Goal: Task Accomplishment & Management: Manage account settings

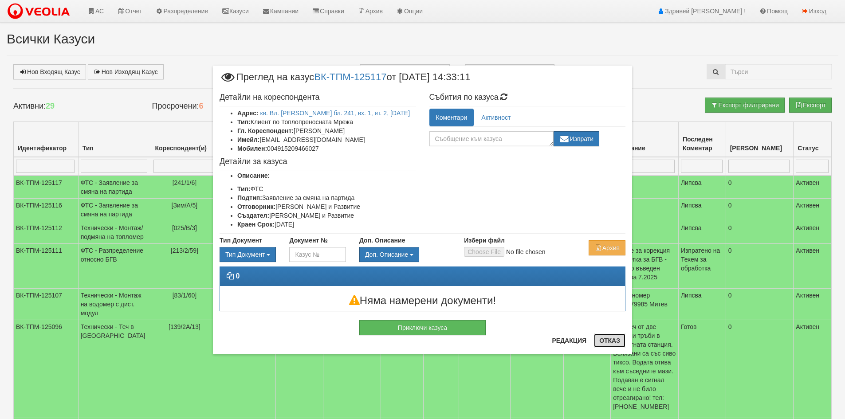
click at [614, 336] on button "Отказ" at bounding box center [609, 341] width 31 height 14
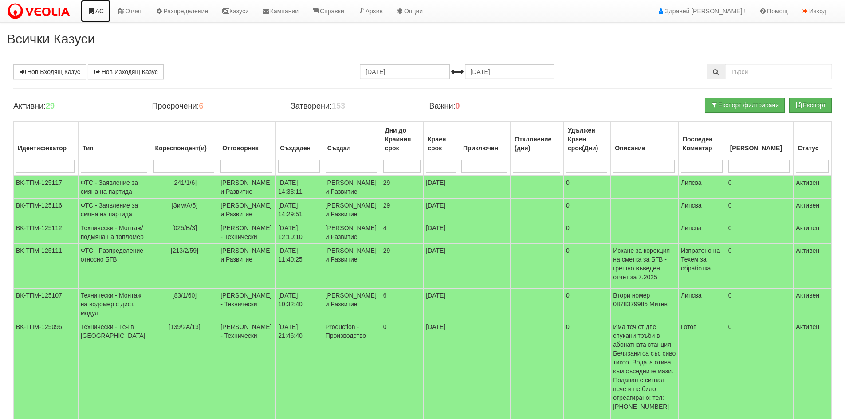
click at [101, 6] on link "АС" at bounding box center [96, 11] width 30 height 22
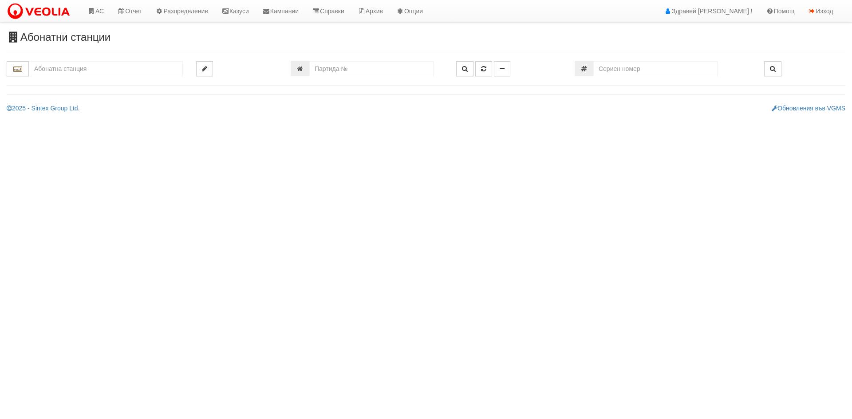
type input "2"
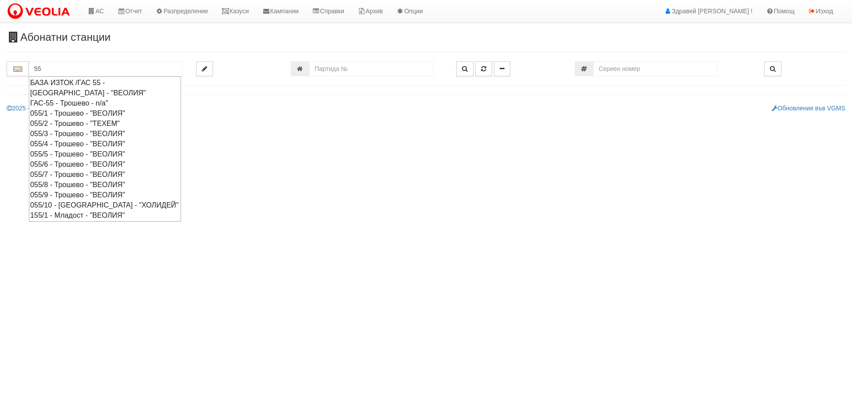
click at [49, 134] on div "055/3 - Трошево - "ВЕОЛИЯ"" at bounding box center [105, 134] width 150 height 10
type input "055/3 - Трошево - "ВЕОЛИЯ""
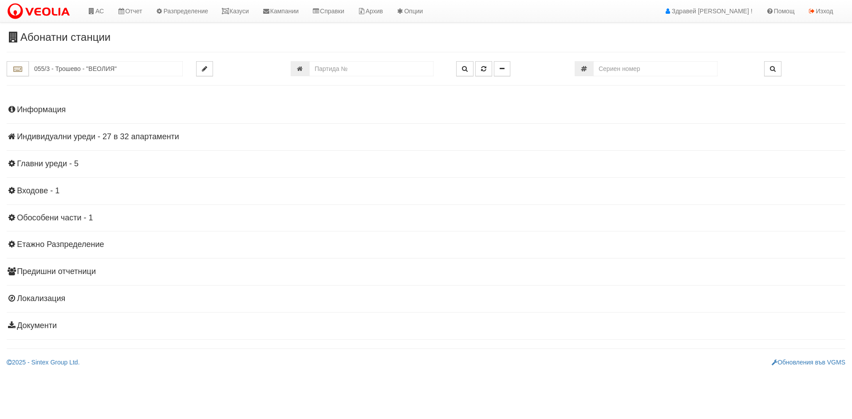
click at [43, 136] on h4 "Индивидуални уреди - 27 в 32 апартаменти" at bounding box center [426, 137] width 838 height 9
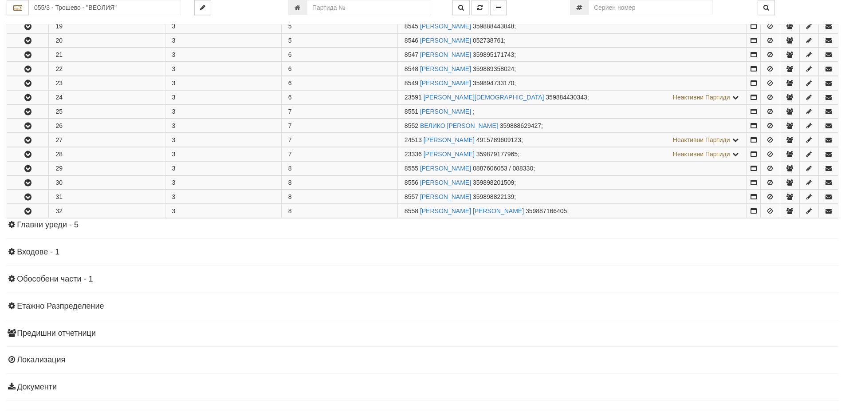
scroll to position [444, 0]
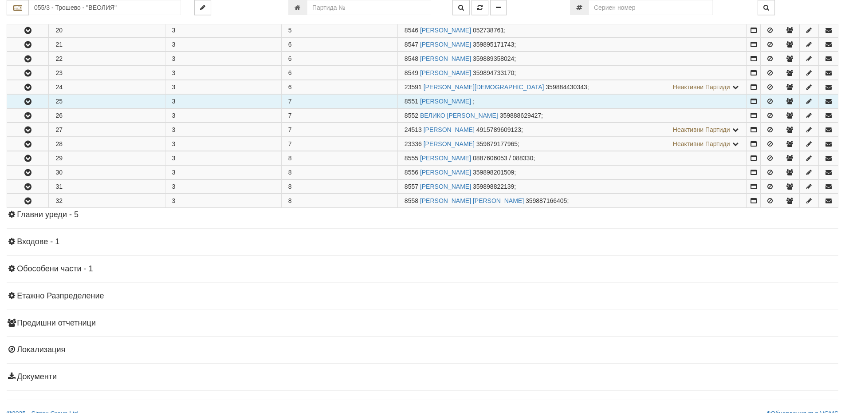
click at [23, 97] on button "button" at bounding box center [27, 100] width 41 height 13
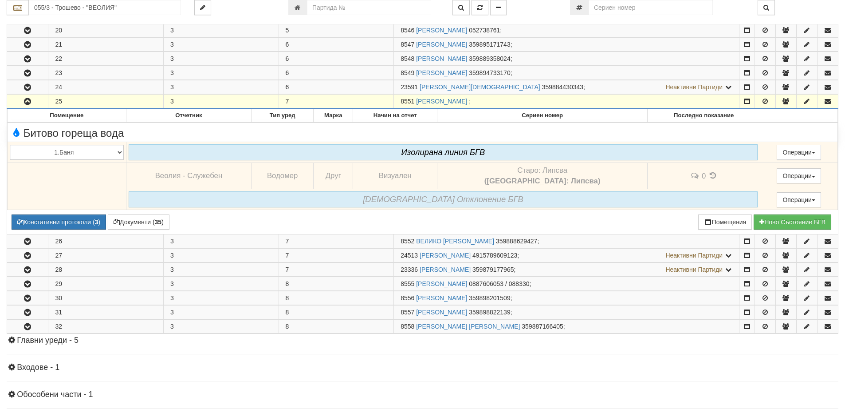
drag, startPoint x: 402, startPoint y: 99, endPoint x: 415, endPoint y: 99, distance: 12.9
click at [414, 99] on span "8551" at bounding box center [408, 101] width 14 height 7
click at [409, 101] on span "8551" at bounding box center [408, 101] width 14 height 7
drag, startPoint x: 414, startPoint y: 102, endPoint x: 398, endPoint y: 105, distance: 16.2
click at [398, 105] on td "8551 СТЕФКА ХЕРОВИМОВА ЕВТИМОВА ;" at bounding box center [567, 101] width 346 height 14
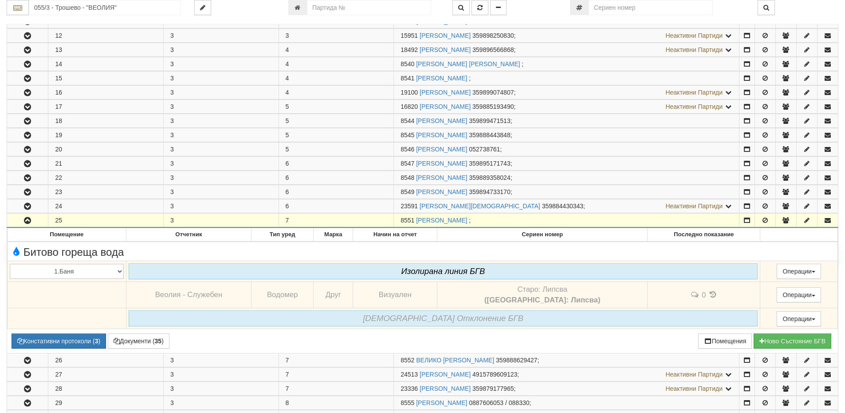
scroll to position [311, 0]
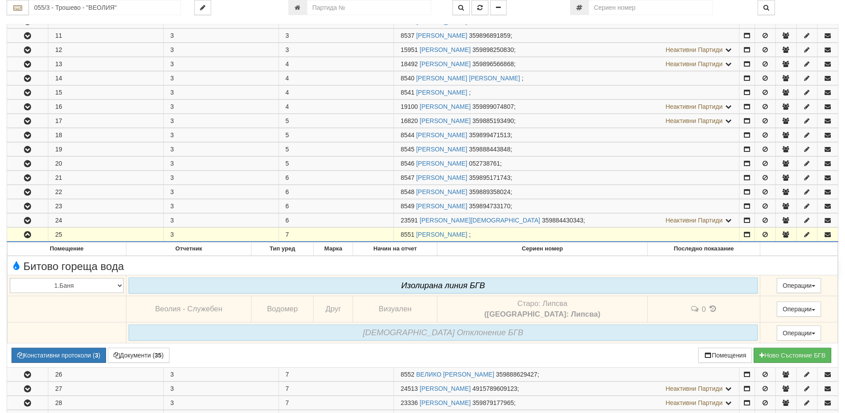
copy span "8551"
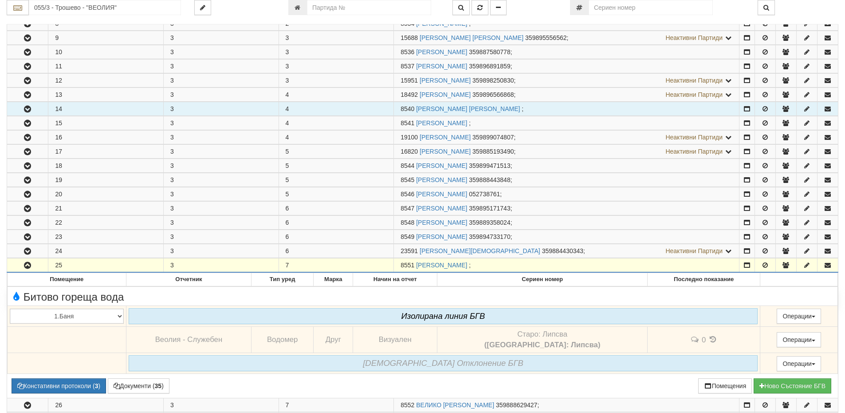
scroll to position [266, 0]
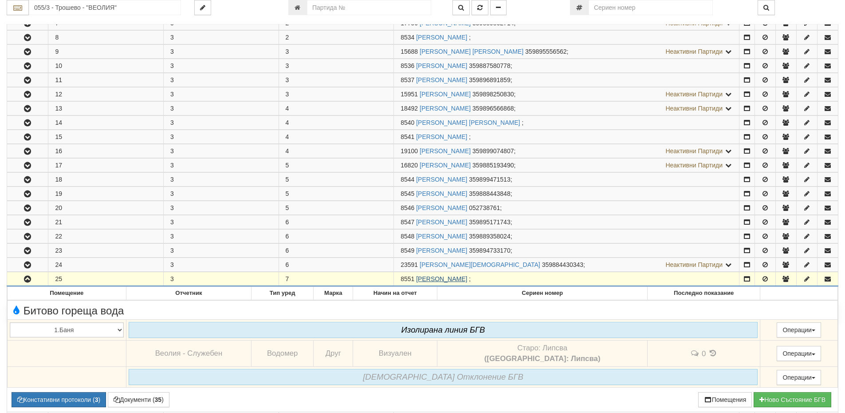
click at [420, 280] on link "СТЕФКА ХЕРОВИМОВА ЕВТИМОВА" at bounding box center [441, 278] width 51 height 7
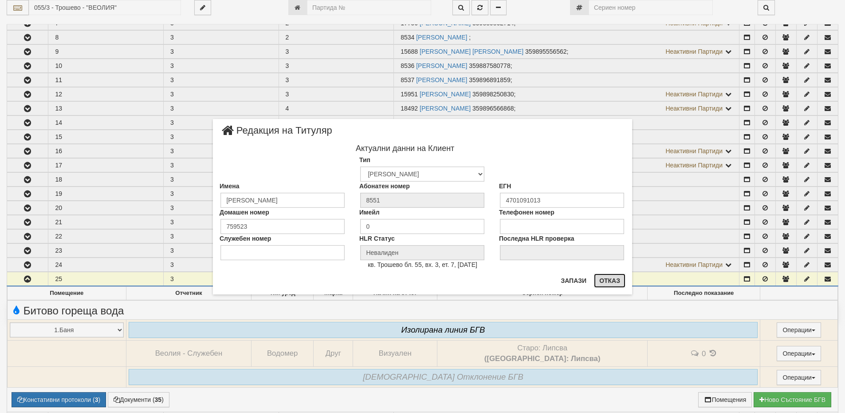
click at [615, 281] on button "Отказ" at bounding box center [609, 280] width 31 height 14
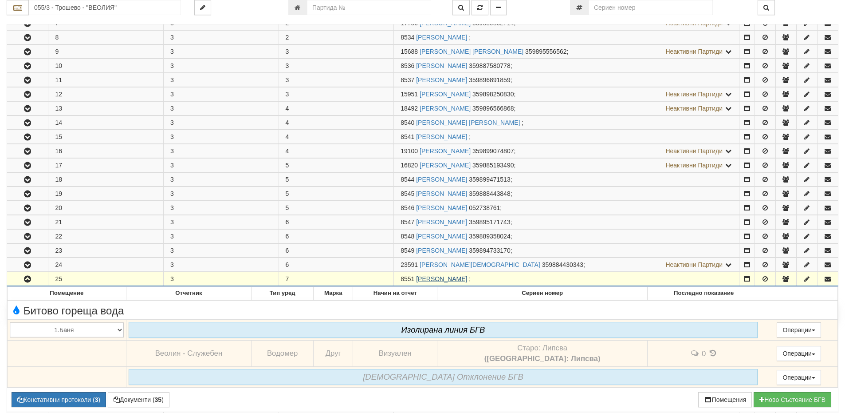
click at [422, 278] on link "СТЕФКА ХЕРОВИМОВА ЕВТИМОВА" at bounding box center [441, 278] width 51 height 7
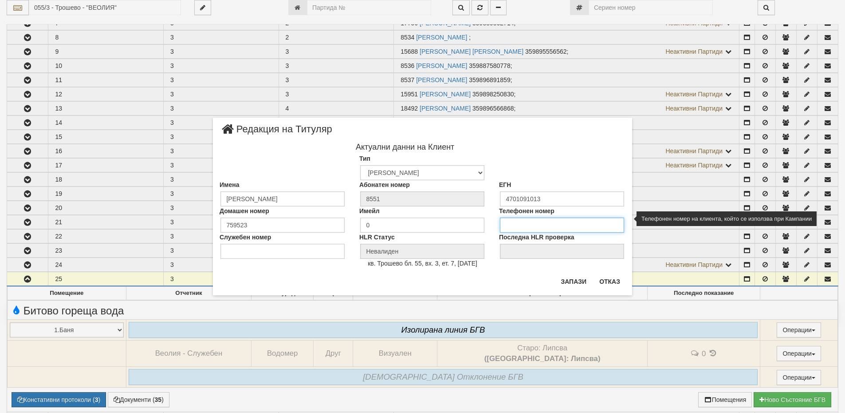
click at [522, 225] on input "tel" at bounding box center [562, 224] width 124 height 15
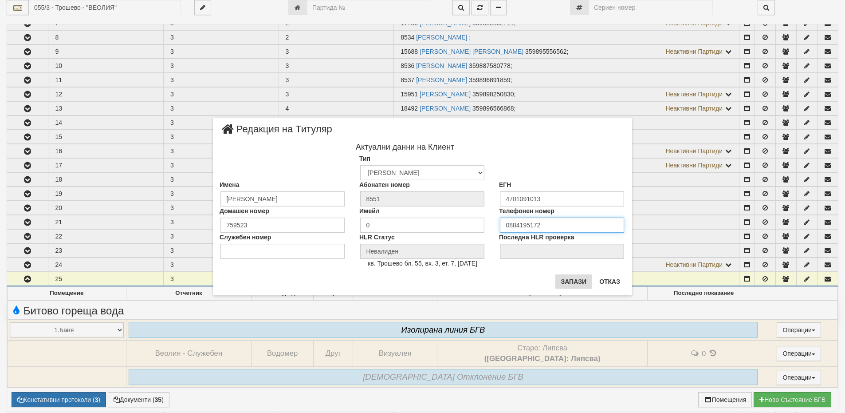
type input "0884195172"
click at [571, 280] on button "Запази" at bounding box center [573, 281] width 36 height 14
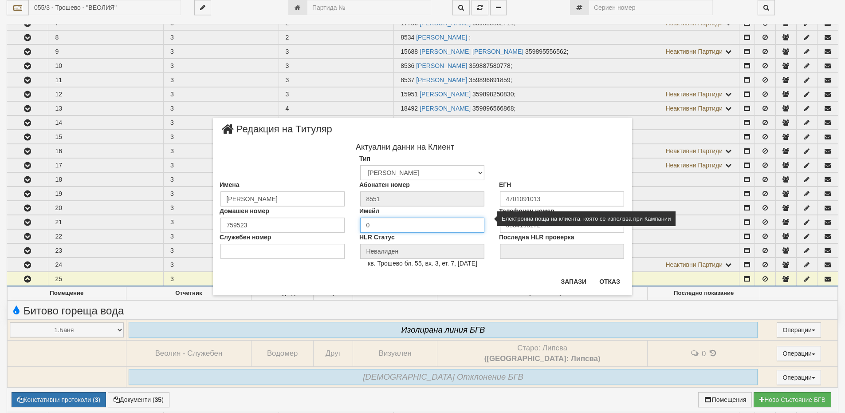
click at [401, 225] on input "0" at bounding box center [422, 224] width 124 height 15
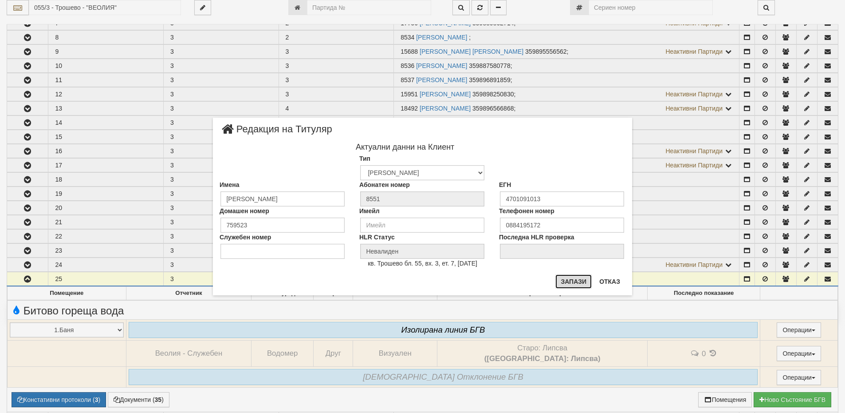
click at [584, 283] on button "Запази" at bounding box center [573, 281] width 36 height 14
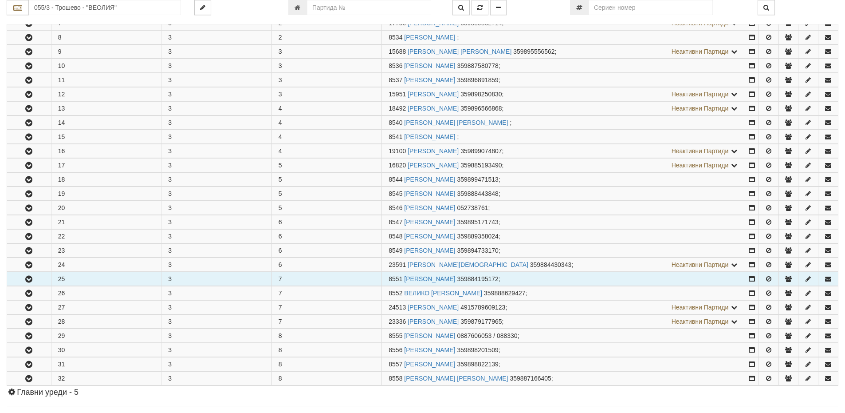
click at [28, 281] on icon "button" at bounding box center [29, 279] width 11 height 6
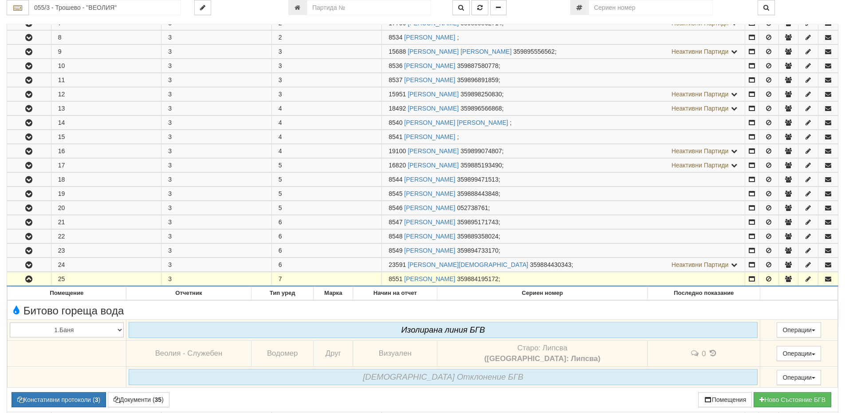
click at [389, 281] on span "8551" at bounding box center [396, 278] width 14 height 7
drag, startPoint x: 389, startPoint y: 281, endPoint x: 403, endPoint y: 276, distance: 14.7
click at [402, 276] on span "8551" at bounding box center [396, 278] width 14 height 7
